Goal: Navigation & Orientation: Find specific page/section

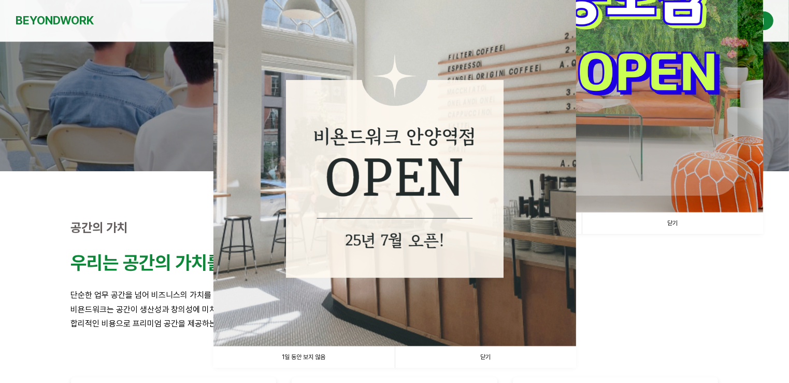
scroll to position [207, 0]
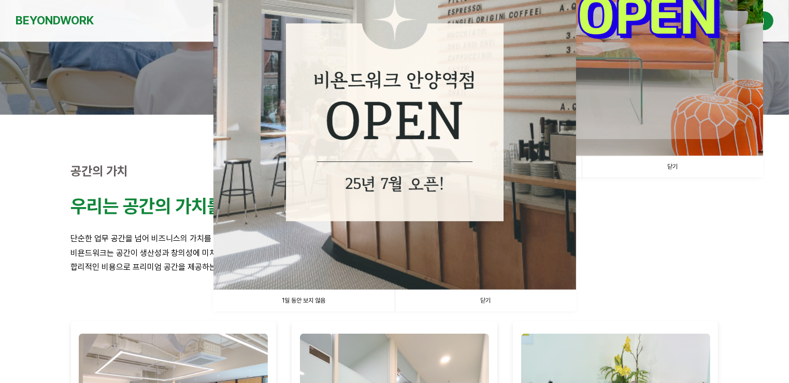
click at [508, 295] on link "닫기" at bounding box center [485, 300] width 181 height 21
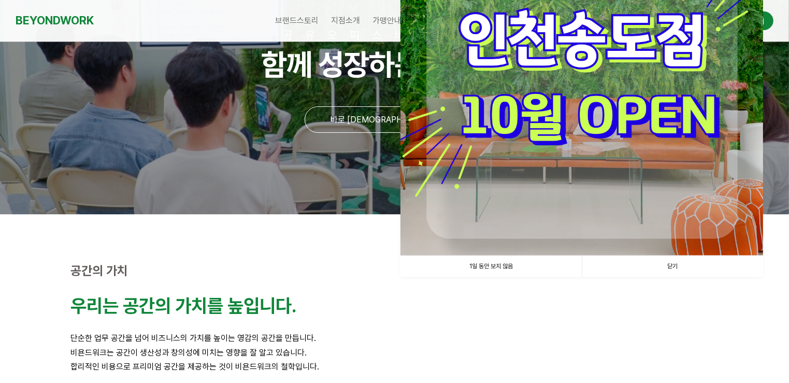
scroll to position [52, 0]
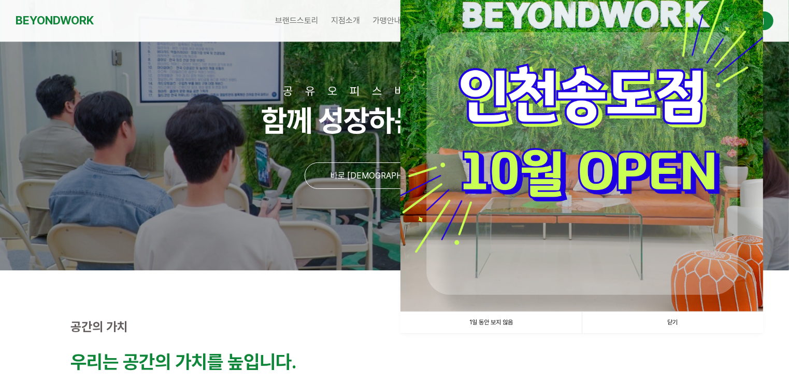
click at [711, 323] on link "닫기" at bounding box center [672, 322] width 181 height 21
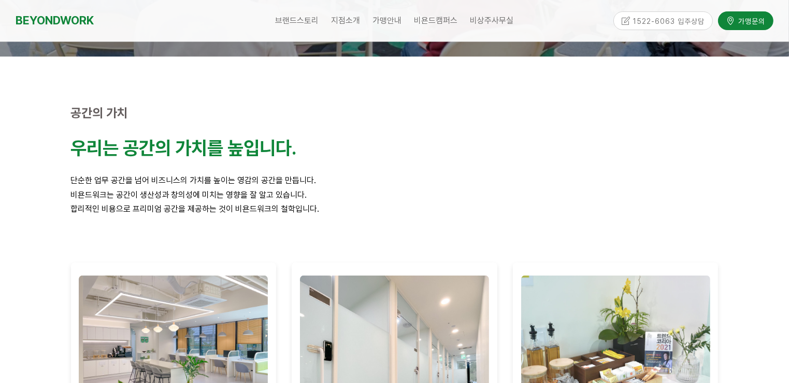
scroll to position [0, 0]
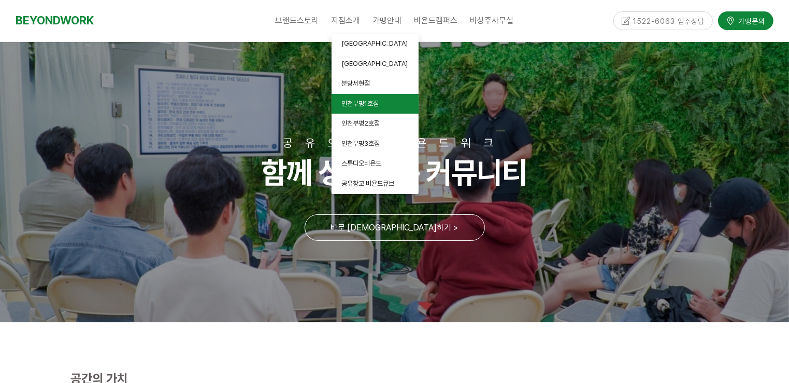
click at [372, 102] on span "인천부평1호점" at bounding box center [360, 104] width 37 height 8
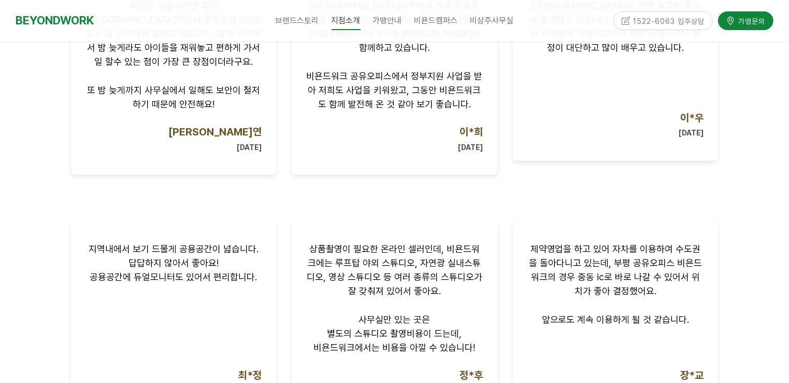
scroll to position [921, 0]
